Goal: Find specific page/section: Find specific page/section

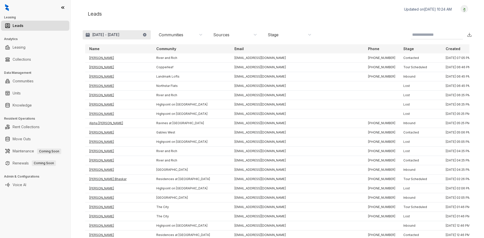
click at [131, 30] on div "Leads Updated on Oct 01, 2025, 10:24 AM Logout Sep 1 - 30, 2025 Today Last 7 da…" at bounding box center [277, 114] width 389 height 218
click at [139, 35] on button "[DATE] - [DATE]" at bounding box center [117, 34] width 68 height 9
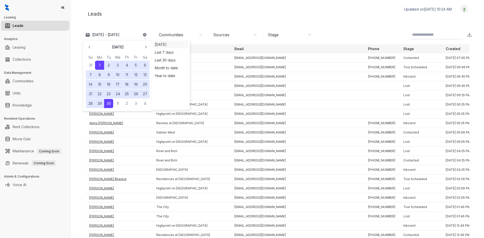
click at [160, 45] on div "[DATE]" at bounding box center [170, 45] width 35 height 8
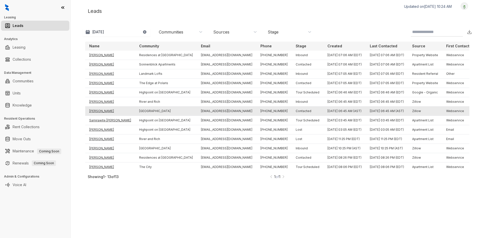
scroll to position [4, 0]
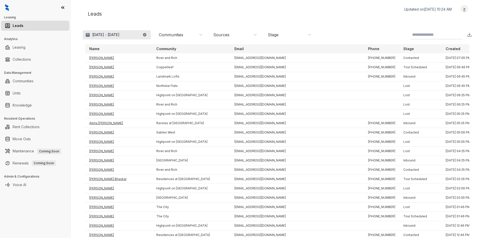
click at [128, 35] on button "[DATE] - [DATE]" at bounding box center [117, 34] width 68 height 9
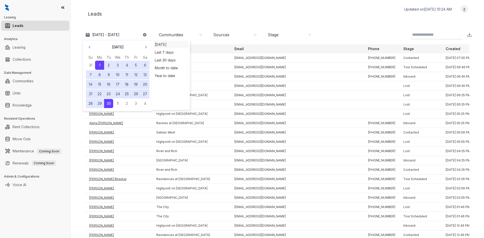
click at [175, 44] on div "[DATE]" at bounding box center [170, 45] width 35 height 8
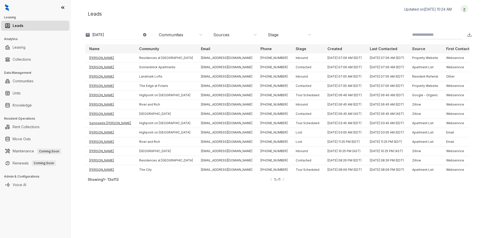
click at [196, 34] on div "Communities" at bounding box center [181, 35] width 44 height 6
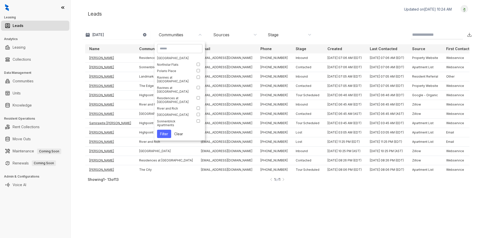
scroll to position [63, 0]
click at [190, 121] on div "Select All [GEOGRAPHIC_DATA] Apartments [GEOGRAPHIC_DATA] on [GEOGRAPHIC_DATA] …" at bounding box center [179, 92] width 45 height 72
click at [165, 135] on button "Filter" at bounding box center [164, 134] width 14 height 8
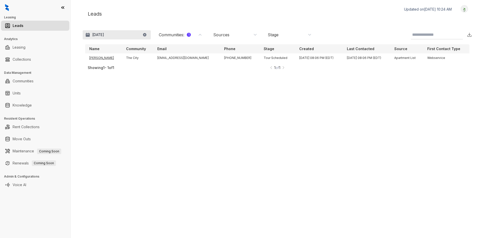
click at [113, 38] on button "[DATE]" at bounding box center [117, 34] width 68 height 9
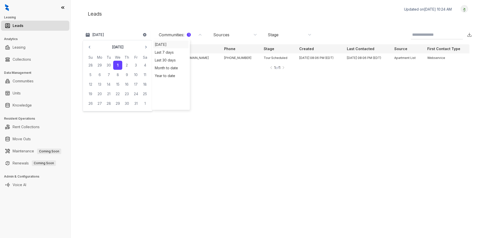
click at [165, 46] on div "[DATE]" at bounding box center [171, 44] width 32 height 5
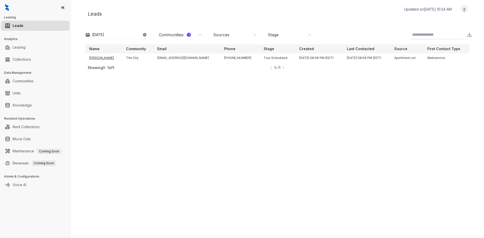
click at [188, 32] on div "Communities : 1" at bounding box center [175, 35] width 32 height 6
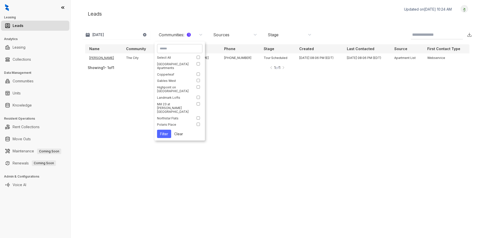
click at [224, 96] on div "Name Community Email Phone Stage Created Last Contacted Source First Contact Ty…" at bounding box center [277, 136] width 384 height 185
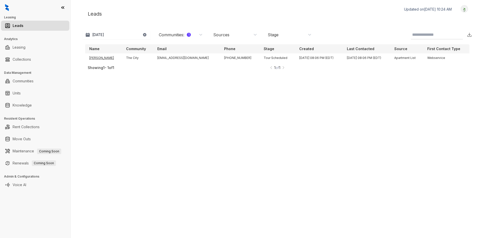
click at [23, 30] on link "Leads" at bounding box center [18, 26] width 11 height 10
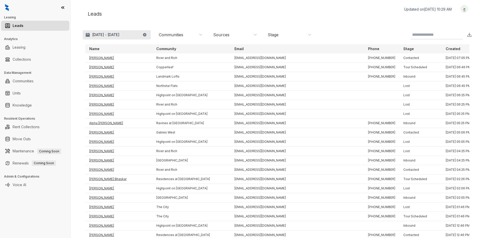
click at [100, 38] on button "[DATE] - [DATE]" at bounding box center [117, 34] width 68 height 9
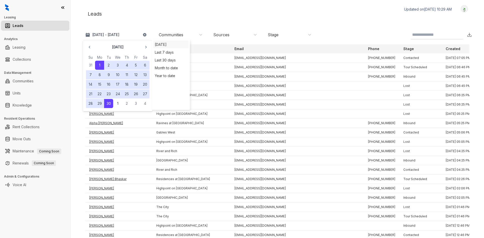
click at [170, 43] on div "[DATE]" at bounding box center [170, 45] width 35 height 8
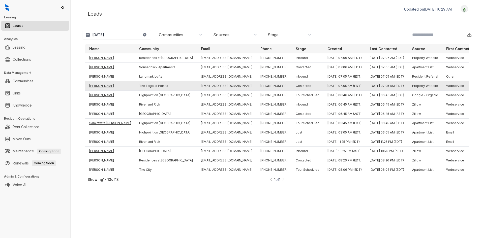
scroll to position [4, 0]
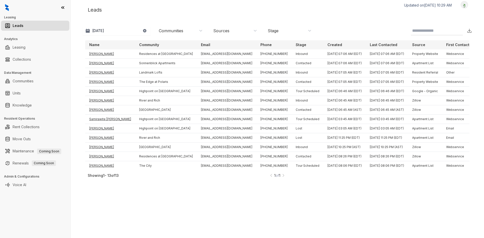
click at [28, 37] on h3 "Analytics" at bounding box center [37, 39] width 66 height 5
click at [46, 54] on ul "Collections" at bounding box center [35, 59] width 70 height 12
click at [25, 47] on link "Leasing" at bounding box center [19, 47] width 13 height 10
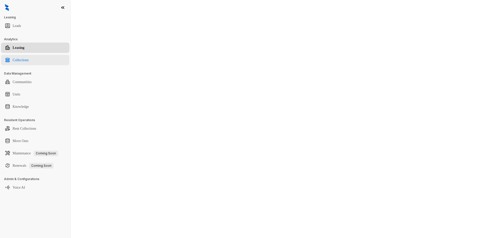
select select "******"
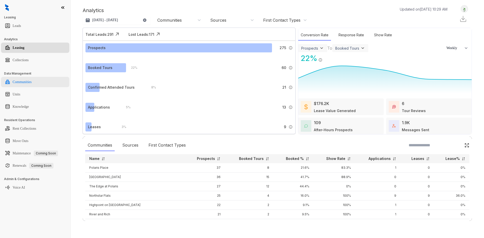
click at [32, 81] on link "Communities" at bounding box center [22, 82] width 19 height 10
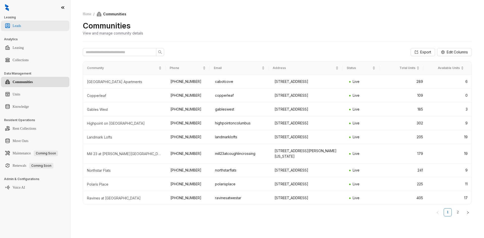
click at [21, 26] on link "Leads" at bounding box center [17, 26] width 8 height 10
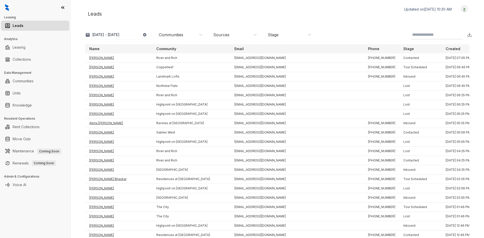
click at [102, 39] on button "[DATE] - [DATE]" at bounding box center [117, 34] width 68 height 9
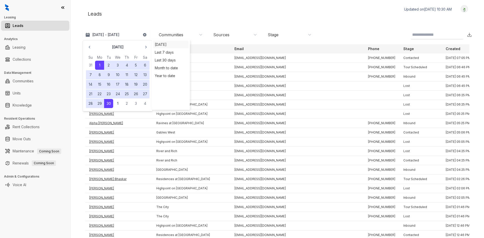
click at [173, 44] on div "[DATE]" at bounding box center [170, 45] width 35 height 8
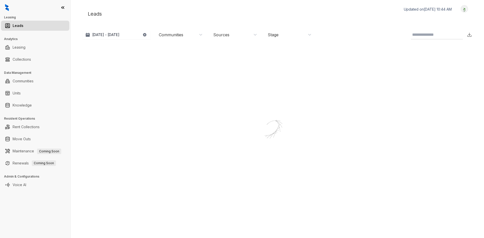
click at [128, 35] on button "[DATE] - [DATE]" at bounding box center [117, 34] width 68 height 9
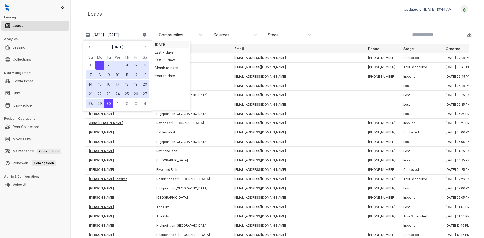
click at [173, 44] on div "[DATE]" at bounding box center [170, 45] width 35 height 8
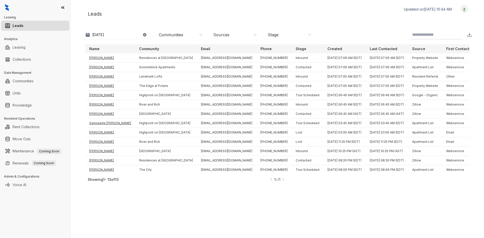
click at [188, 33] on div "Communities" at bounding box center [181, 35] width 44 height 6
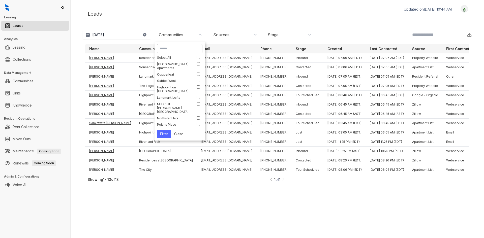
click at [188, 33] on div "Communities" at bounding box center [181, 35] width 44 height 6
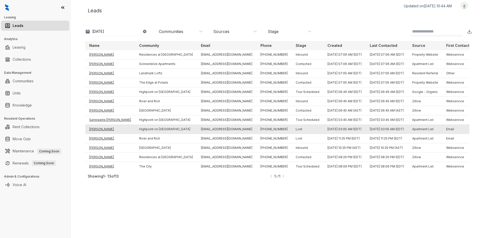
scroll to position [4, 0]
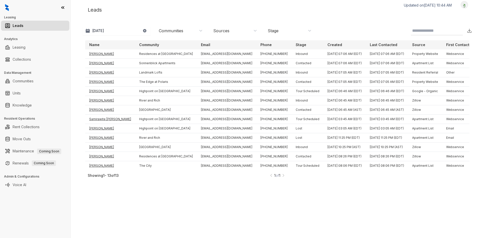
click at [376, 44] on p "Last Contacted" at bounding box center [383, 44] width 27 height 5
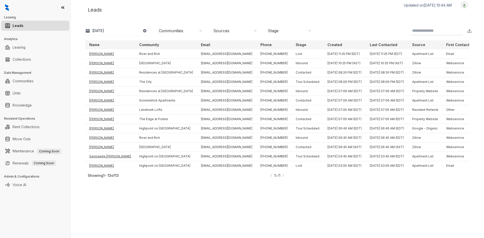
click at [370, 43] on p "Last Contacted" at bounding box center [383, 44] width 27 height 5
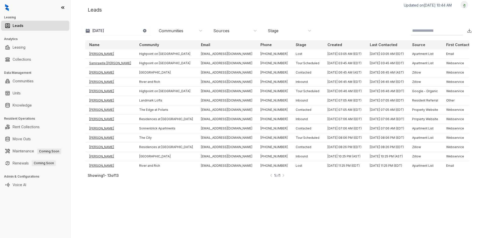
click at [370, 44] on p "Last Contacted" at bounding box center [383, 44] width 27 height 5
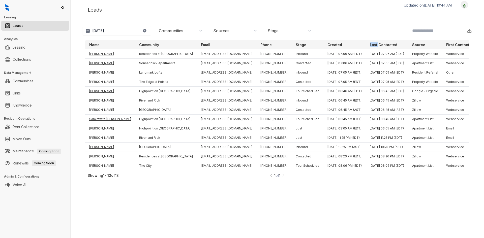
click at [370, 44] on p "Last Contacted" at bounding box center [383, 44] width 27 height 5
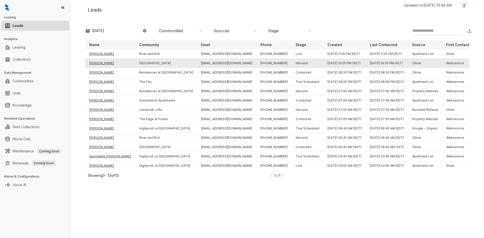
click at [366, 65] on td "[DATE] 10:25 PM (AST)" at bounding box center [387, 63] width 42 height 9
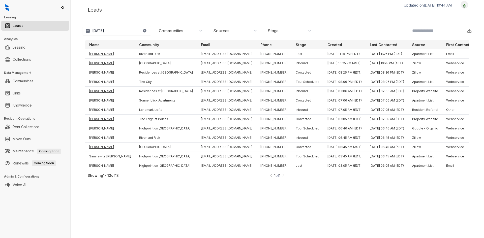
click at [370, 44] on p "Last Contacted" at bounding box center [383, 44] width 27 height 5
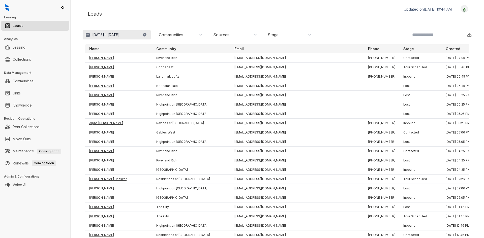
click at [108, 38] on button "[DATE] - [DATE]" at bounding box center [117, 34] width 68 height 9
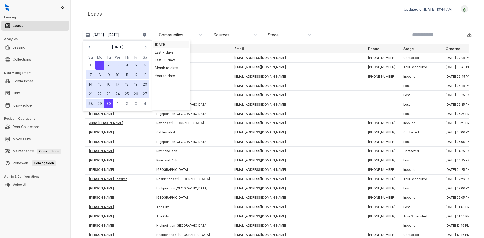
click at [161, 45] on div "[DATE]" at bounding box center [170, 45] width 35 height 8
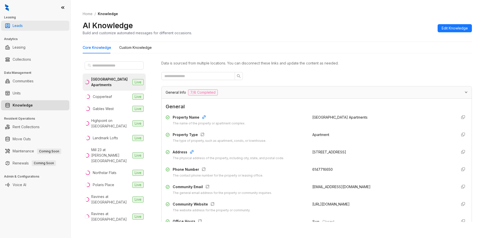
click at [19, 26] on link "Leads" at bounding box center [18, 26] width 10 height 10
click at [23, 24] on link "Leads" at bounding box center [18, 26] width 10 height 10
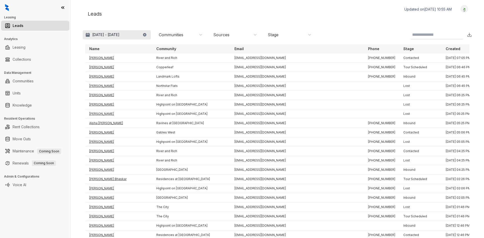
click at [127, 35] on button "Sep 1 - 30, 2025" at bounding box center [117, 34] width 68 height 9
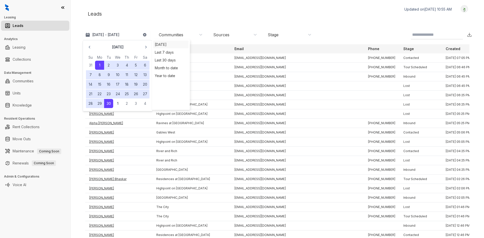
click at [164, 44] on div "Today" at bounding box center [170, 45] width 35 height 8
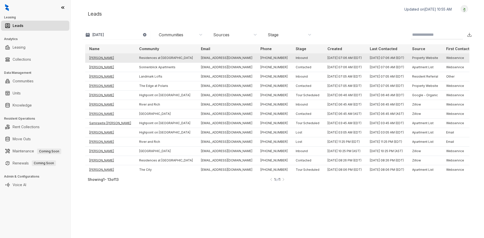
click at [113, 58] on td "Christine Warkentine" at bounding box center [110, 57] width 50 height 9
